Goal: Transaction & Acquisition: Purchase product/service

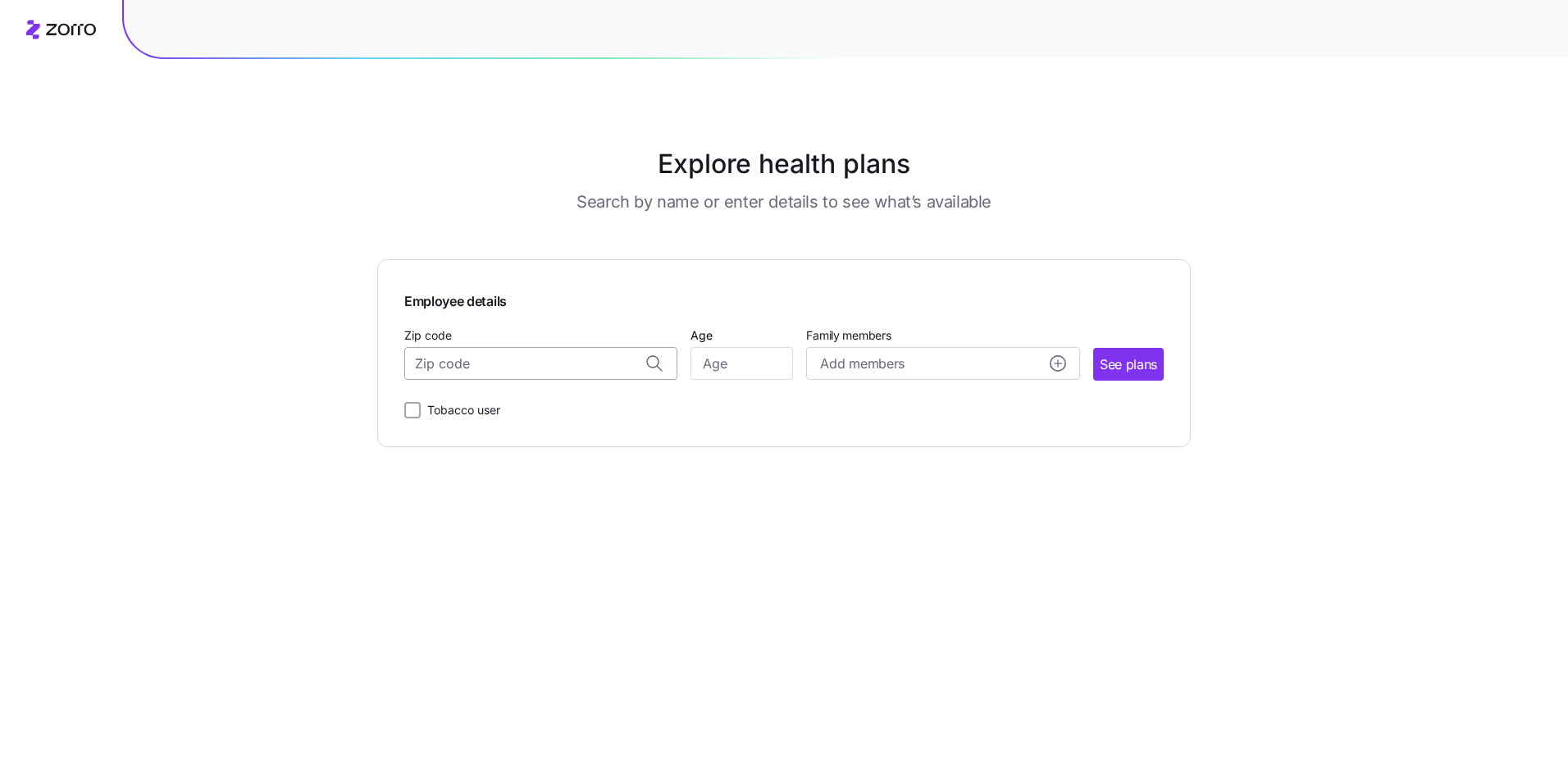
click at [452, 375] on input "Zip code" at bounding box center [541, 364] width 273 height 33
type input "66216"
click at [725, 358] on input "Age" at bounding box center [741, 364] width 102 height 33
type input "47"
click at [1058, 365] on circle "add icon" at bounding box center [1058, 364] width 15 height 15
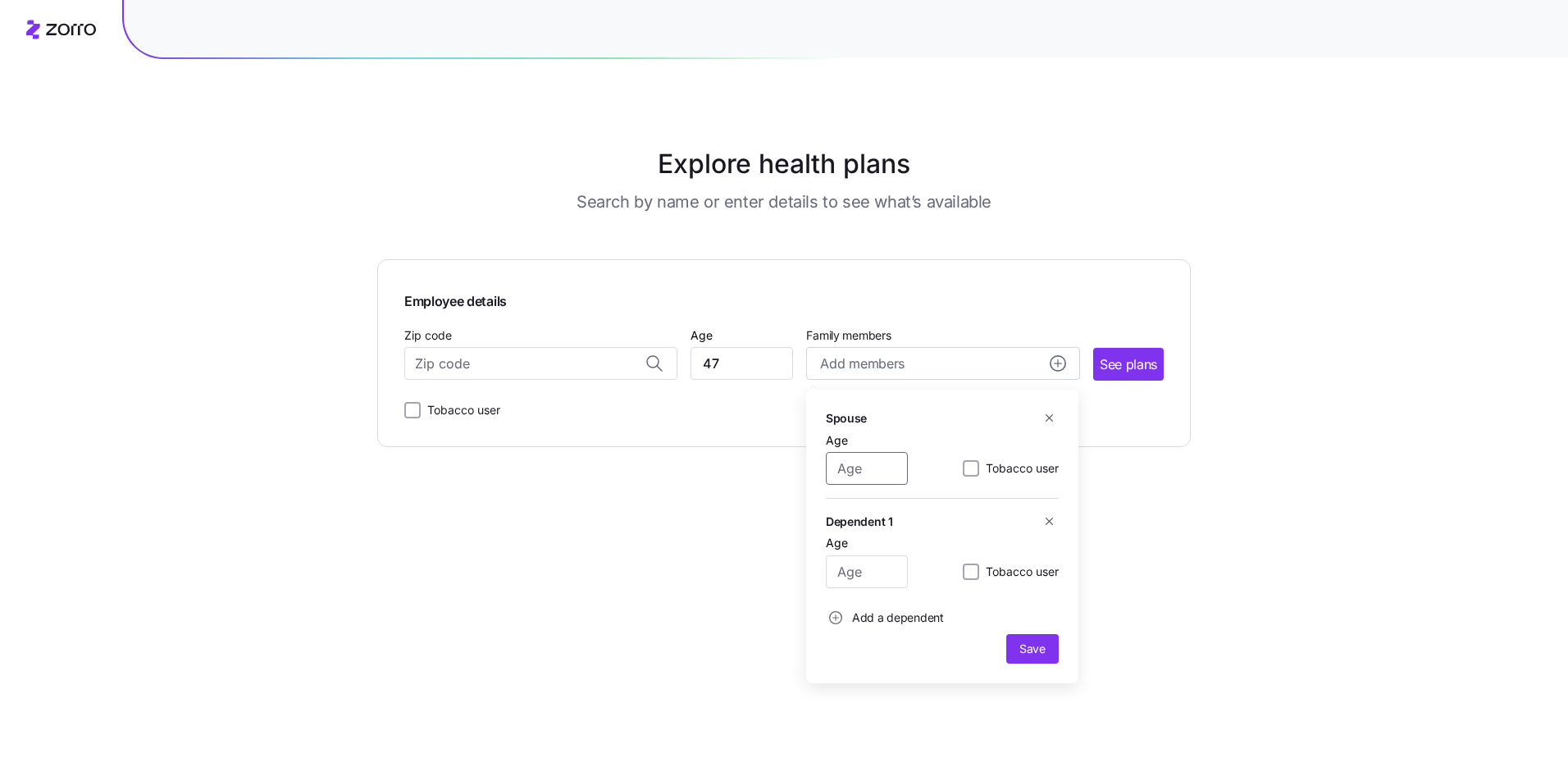
click at [859, 470] on input "Age" at bounding box center [867, 469] width 82 height 33
type input "52"
click at [865, 578] on input "Age" at bounding box center [867, 572] width 82 height 33
type input "18"
click at [836, 621] on circle "add icon" at bounding box center [835, 618] width 12 height 12
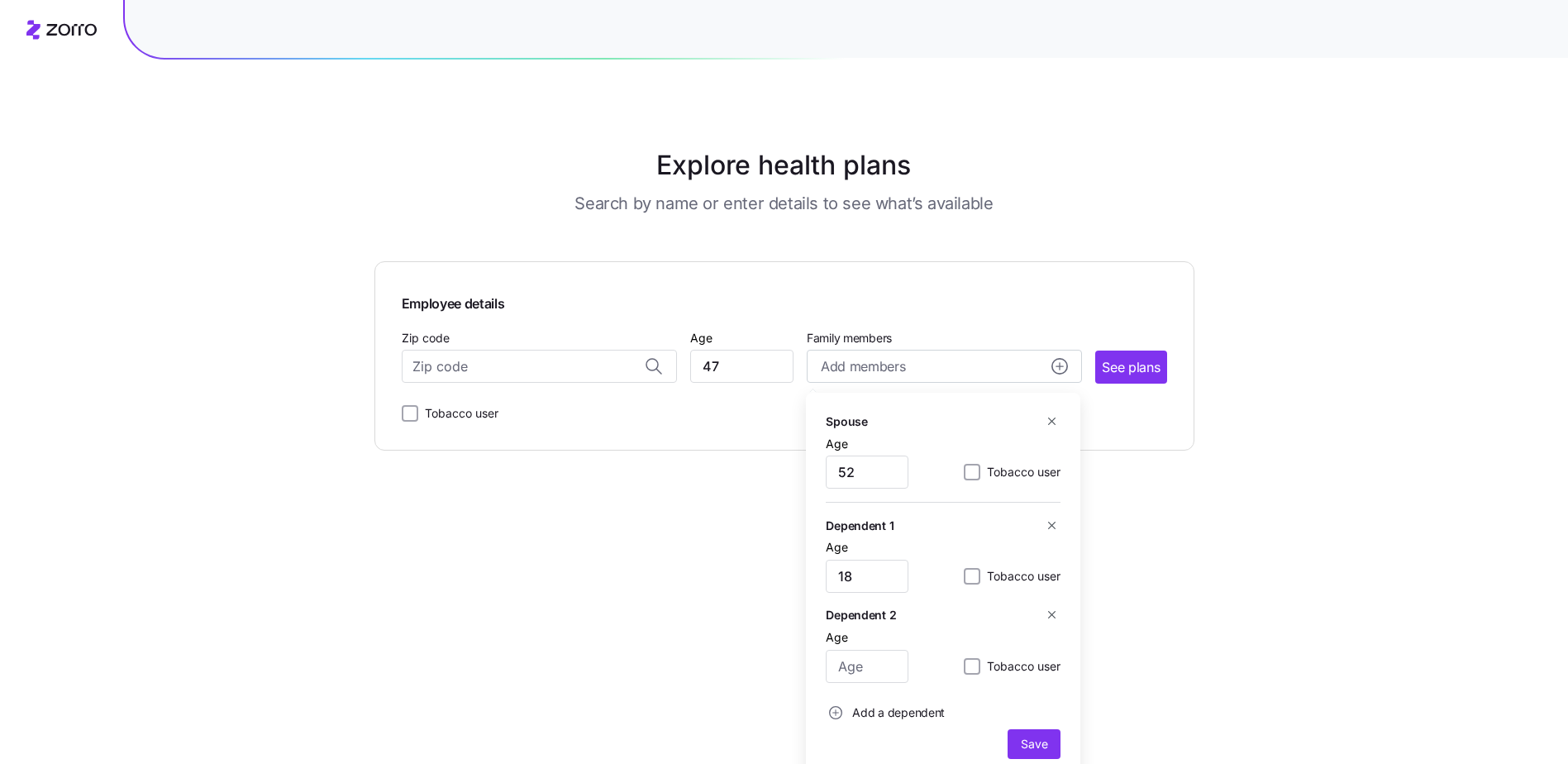
click at [848, 649] on div "Age" at bounding box center [867, 655] width 83 height 56
click at [859, 670] on input "Age" at bounding box center [867, 666] width 83 height 34
type input "14"
click at [1030, 747] on span "Save" at bounding box center [1033, 744] width 26 height 17
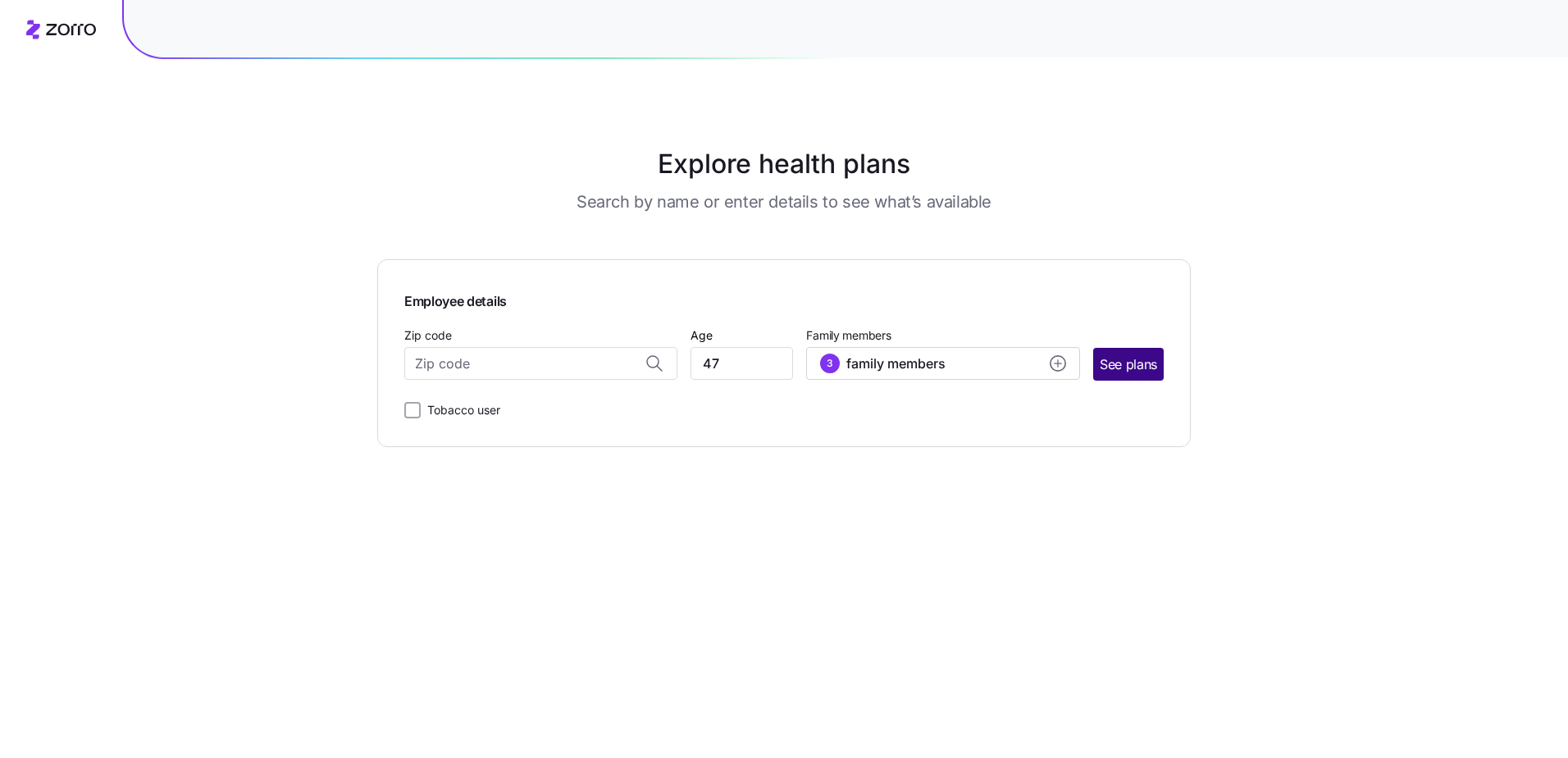
click at [1141, 364] on span "See plans" at bounding box center [1129, 365] width 57 height 20
click at [491, 357] on input "Zip code" at bounding box center [541, 364] width 273 height 33
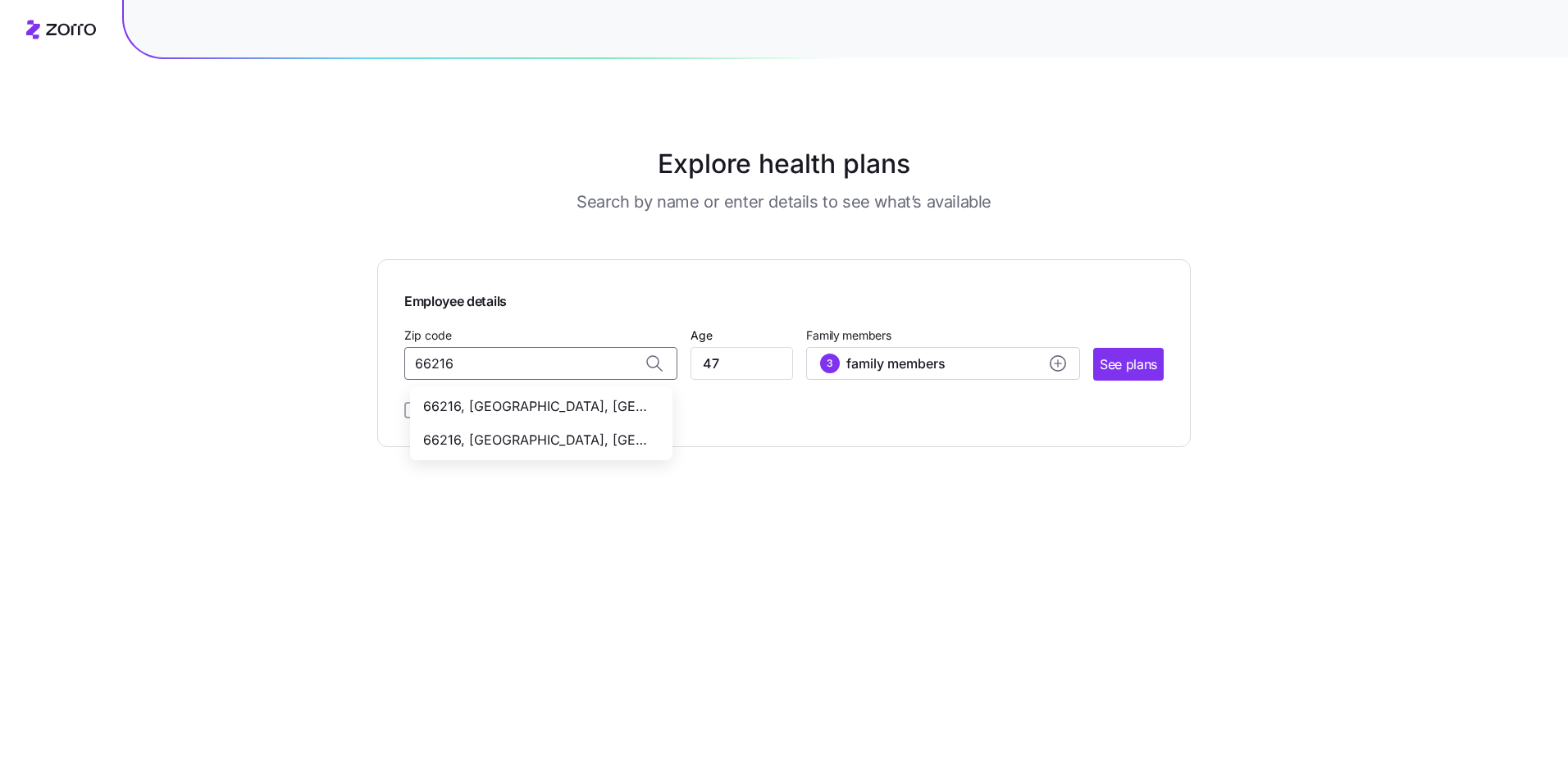
click at [494, 409] on span "66216, [GEOGRAPHIC_DATA], [GEOGRAPHIC_DATA]" at bounding box center [537, 406] width 230 height 20
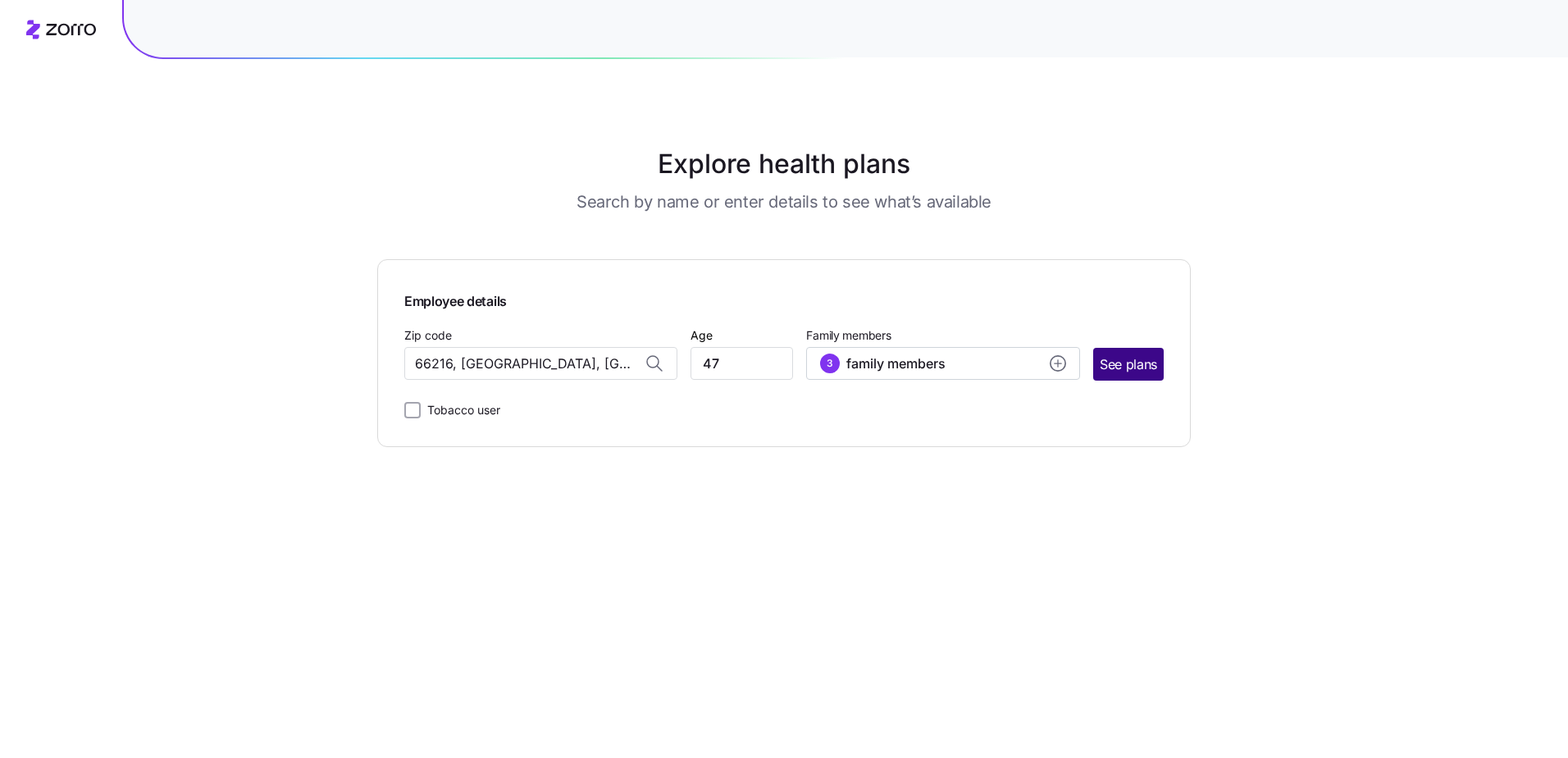
type input "66216, [GEOGRAPHIC_DATA], [GEOGRAPHIC_DATA]"
click at [1108, 365] on span "See plans" at bounding box center [1129, 365] width 57 height 20
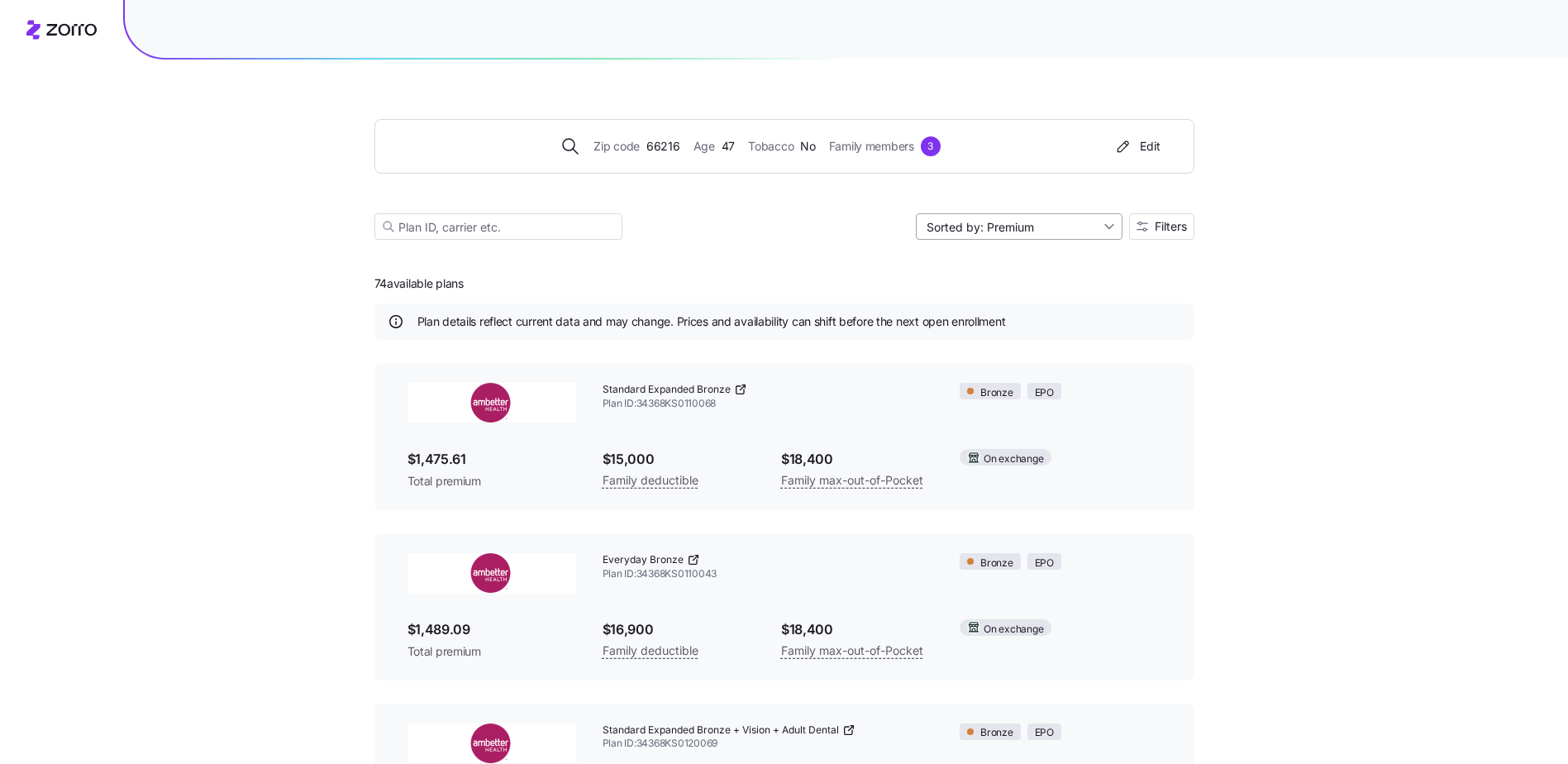
click at [1089, 230] on input "Sorted by: Premium" at bounding box center [1018, 226] width 206 height 26
click at [1089, 231] on input "Sorted by: Premium" at bounding box center [1018, 226] width 206 height 26
click at [1349, 357] on div "Zip code 66216 Age [DEMOGRAPHIC_DATA] Tobacco No Family members 3 Edit Sorted b…" at bounding box center [784, 595] width 1568 height 1190
